Goal: Task Accomplishment & Management: Use online tool/utility

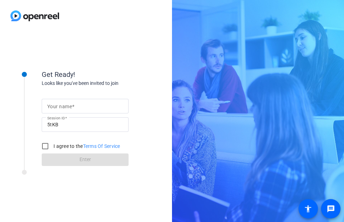
click at [90, 102] on input "Your name" at bounding box center [85, 106] width 76 height 8
type input "[PERSON_NAME]"
click at [44, 147] on input "I agree to the Terms Of Service" at bounding box center [45, 146] width 14 height 14
checkbox input "true"
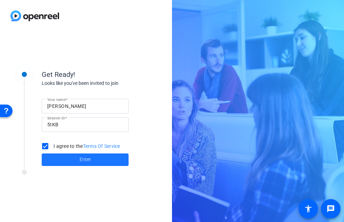
drag, startPoint x: 84, startPoint y: 158, endPoint x: 91, endPoint y: 167, distance: 11.1
click at [84, 158] on span "Enter" at bounding box center [85, 159] width 11 height 7
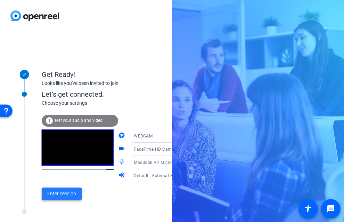
click at [66, 192] on span "Enter session" at bounding box center [61, 193] width 29 height 7
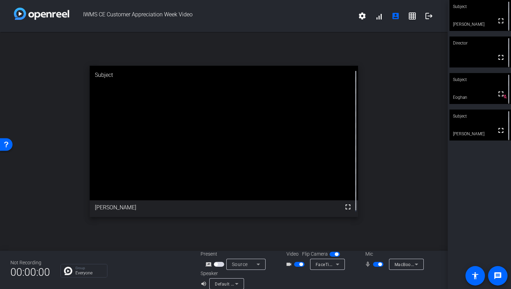
click at [344, 221] on span "button" at bounding box center [379, 263] width 3 height 3
click at [344, 221] on span "button" at bounding box center [374, 263] width 3 height 3
click at [344, 221] on div "mic_none" at bounding box center [376, 264] width 24 height 8
click at [344, 221] on span "button" at bounding box center [379, 263] width 3 height 3
click at [344, 221] on span "button" at bounding box center [374, 263] width 3 height 3
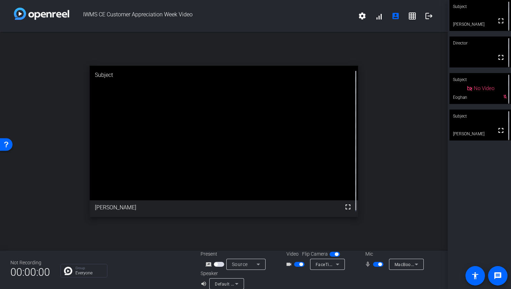
click at [344, 221] on span "button" at bounding box center [378, 264] width 10 height 5
